Goal: Ask a question

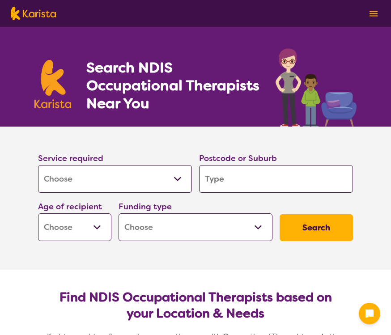
select select "[MEDICAL_DATA]"
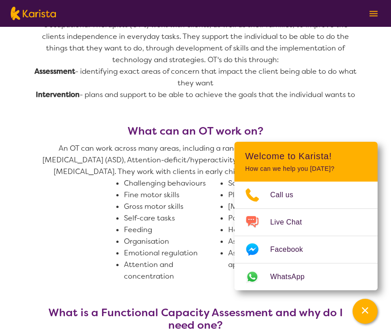
scroll to position [388, 0]
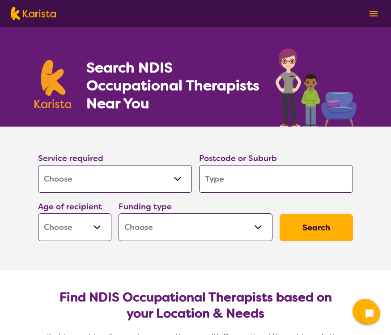
select select "[MEDICAL_DATA]"
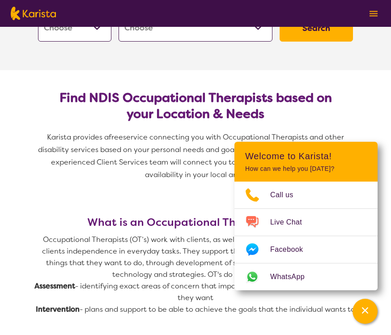
scroll to position [199, 0]
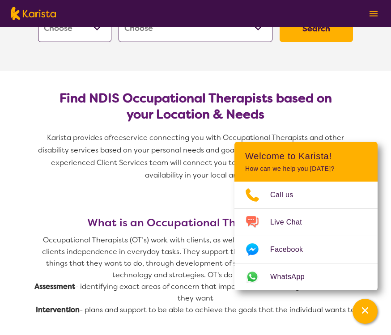
click at [367, 306] on icon "Channel Menu" at bounding box center [365, 310] width 9 height 9
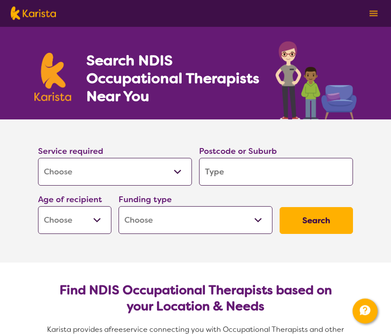
scroll to position [0, 0]
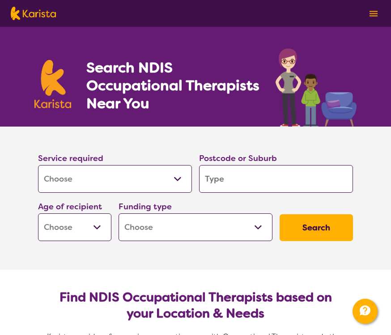
click at [246, 182] on input "search" at bounding box center [276, 179] width 154 height 28
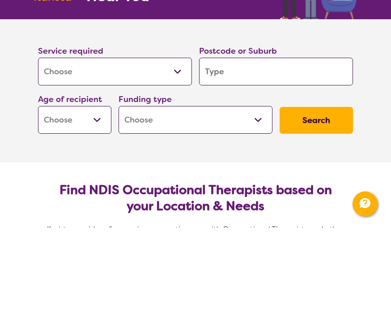
click at [265, 214] on select "Home Care Package (HCP) National Disability Insurance Scheme (NDIS) I don't know" at bounding box center [196, 228] width 154 height 28
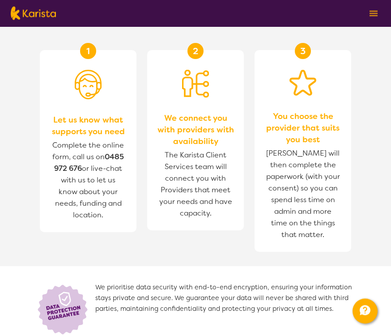
scroll to position [1024, 0]
click at [366, 315] on icon "Channel Menu" at bounding box center [365, 311] width 11 height 10
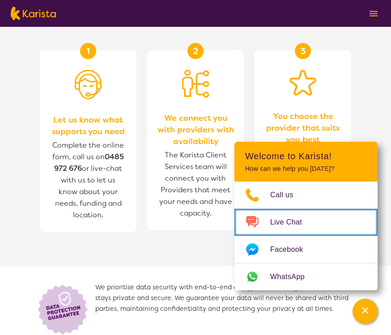
click at [297, 229] on span "Live Chat" at bounding box center [291, 222] width 43 height 13
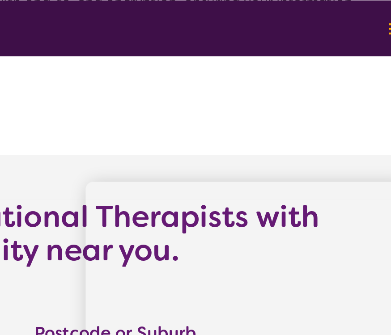
scroll to position [1259, 0]
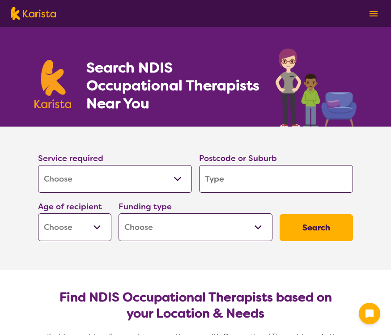
select select "[MEDICAL_DATA]"
